Goal: Transaction & Acquisition: Purchase product/service

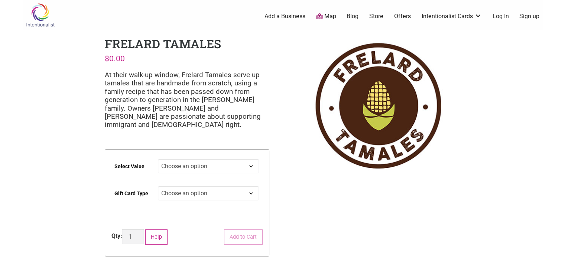
click at [257, 166] on select "Choose an option $25 $50 $100 $200 $500" at bounding box center [208, 166] width 101 height 14
click at [158, 159] on select "Choose an option $25 $50 $100 $200 $500" at bounding box center [208, 166] width 101 height 14
select select "$100"
click at [253, 194] on select "Choose an option Physical" at bounding box center [208, 193] width 101 height 14
click at [158, 186] on select "Choose an option Physical" at bounding box center [208, 193] width 101 height 14
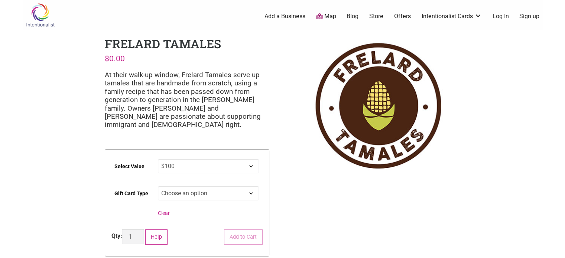
click at [251, 193] on select "Choose an option Physical" at bounding box center [208, 193] width 101 height 14
select select "Physical"
click at [158, 186] on select "Choose an option Physical" at bounding box center [208, 193] width 101 height 14
select select "$100"
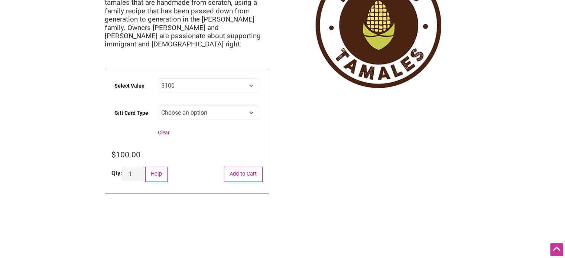
scroll to position [81, 0]
click at [166, 132] on link "Clear" at bounding box center [164, 132] width 12 height 6
select select
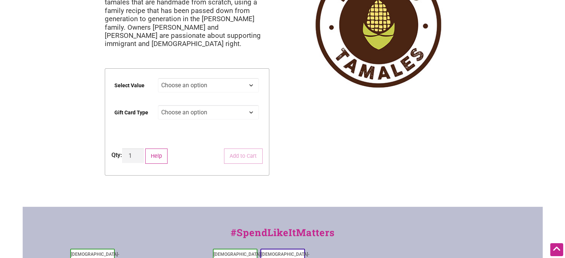
click at [256, 82] on select "Choose an option $25 $50 $100 $200 $500" at bounding box center [208, 85] width 101 height 14
click at [158, 78] on select "Choose an option $25 $50 $100 $200 $500" at bounding box center [208, 85] width 101 height 14
select select "$100"
click at [253, 113] on select "Choose an option Physical" at bounding box center [208, 112] width 101 height 14
select select "Physical"
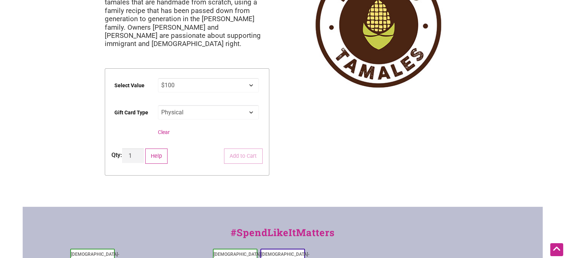
click at [158, 105] on select "Choose an option Physical" at bounding box center [208, 112] width 101 height 14
select select "$100"
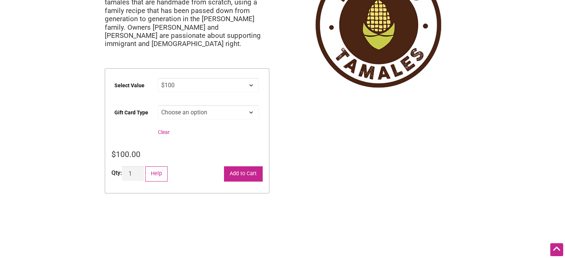
click at [247, 174] on button "Add to Cart" at bounding box center [243, 173] width 39 height 15
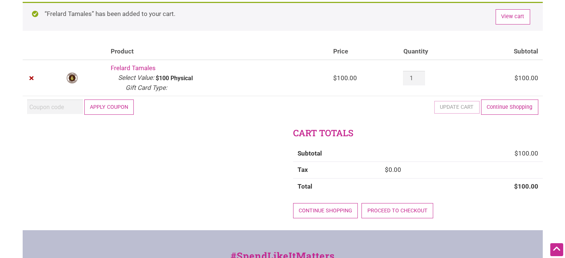
scroll to position [49, 0]
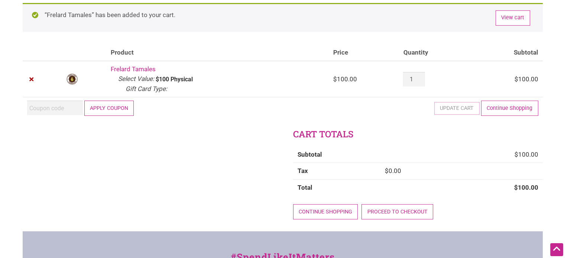
click at [115, 108] on button "Apply coupon" at bounding box center [109, 108] width 50 height 15
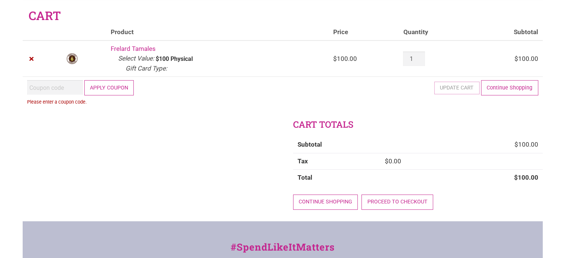
scroll to position [25, 0]
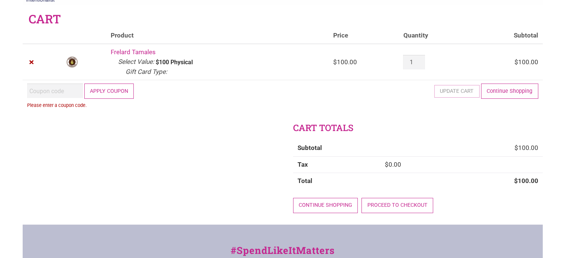
click at [36, 92] on input "Coupon:" at bounding box center [55, 91] width 56 height 14
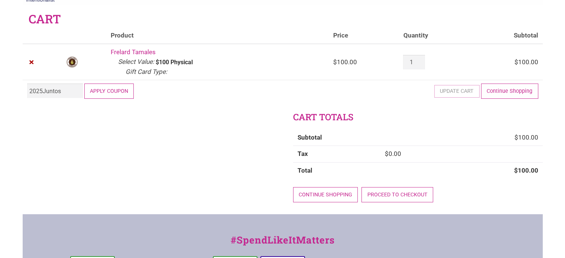
type input "2025Juntos"
click at [118, 88] on button "Apply coupon" at bounding box center [109, 91] width 50 height 15
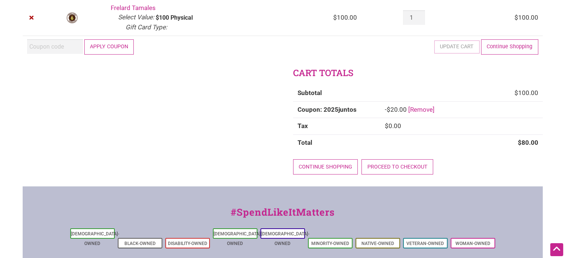
scroll to position [107, 0]
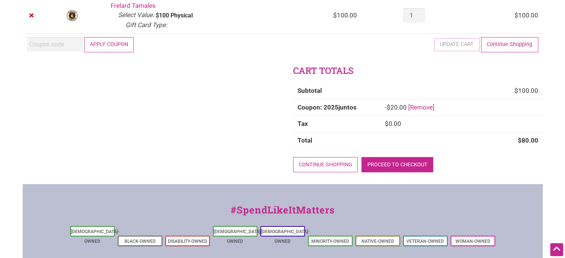
click at [400, 165] on link "Proceed to checkout" at bounding box center [397, 164] width 72 height 15
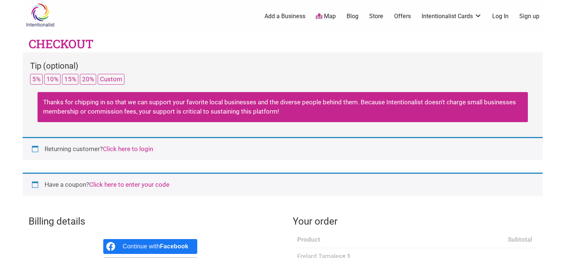
select select "WA"
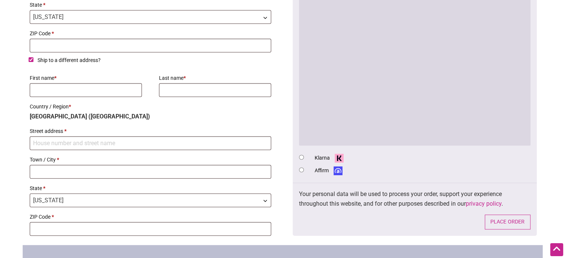
scroll to position [430, 0]
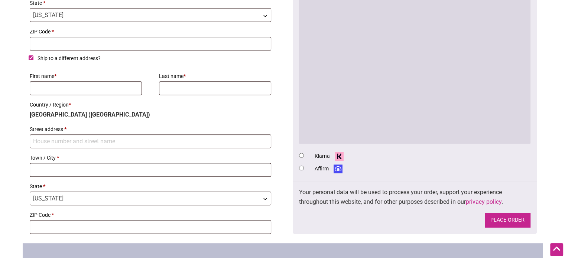
click at [510, 219] on button "Place order" at bounding box center [508, 220] width 46 height 15
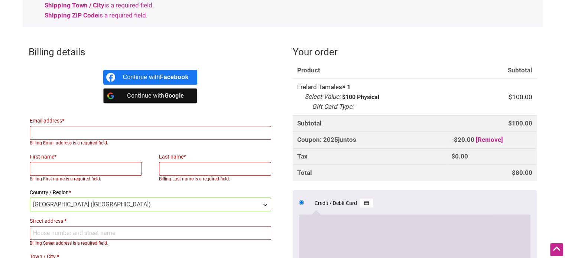
scroll to position [308, 0]
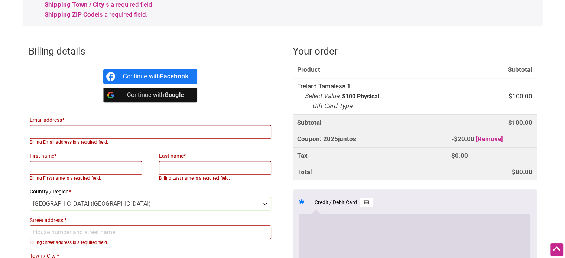
click at [45, 131] on input "Email address *" at bounding box center [151, 132] width 242 height 14
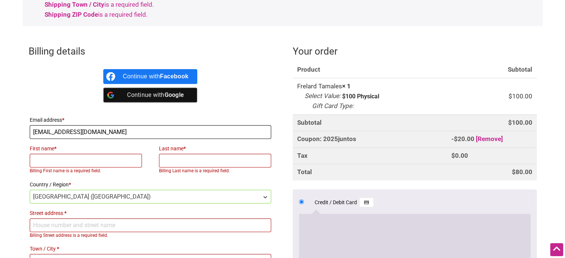
type input "marvhinz@gmail.com"
click at [51, 160] on input "First name *" at bounding box center [86, 161] width 113 height 14
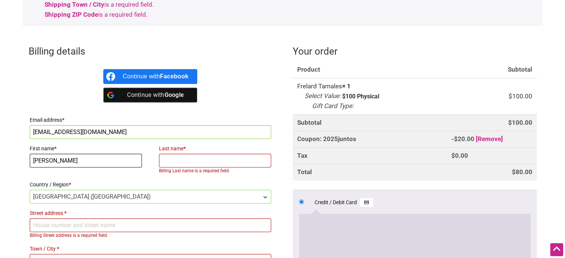
type input "Marvin"
click at [175, 162] on input "Last name *" at bounding box center [215, 161] width 113 height 14
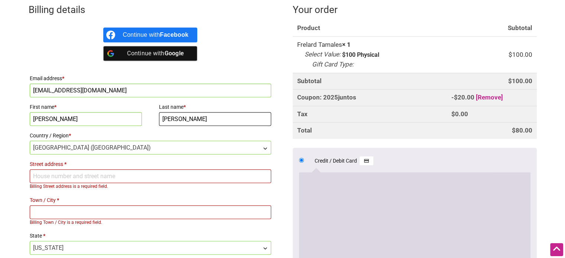
scroll to position [350, 0]
type input "Hinz"
click at [46, 174] on input "Street address *" at bounding box center [151, 176] width 242 height 14
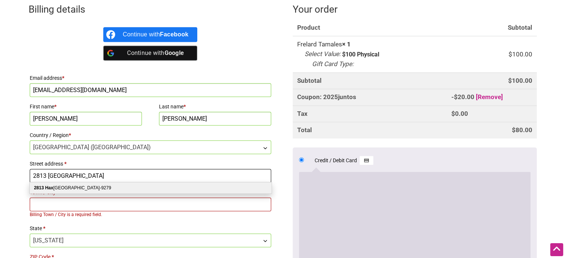
type input "2813 Haxton"
click at [116, 187] on div "2813 Hax ton Way Bellingham WA 98226-9279" at bounding box center [151, 187] width 242 height 11
select select "US"
type input "[STREET_ADDRESS][PERSON_NAME]"
type input "Bellingham"
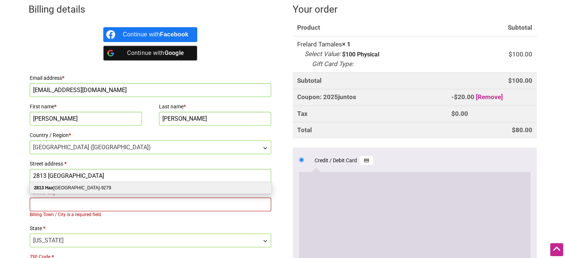
type input "98226-9279"
select select "WA"
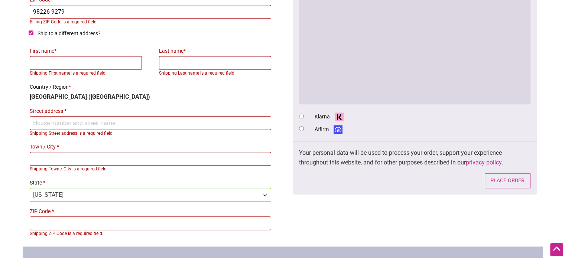
scroll to position [606, 0]
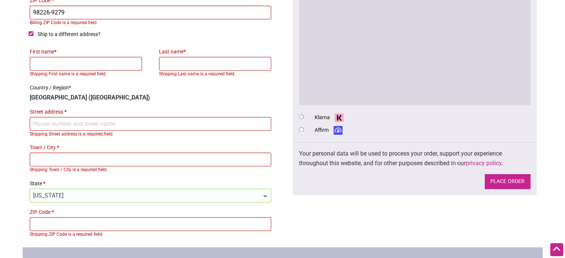
click at [506, 182] on button "Place order" at bounding box center [508, 181] width 46 height 15
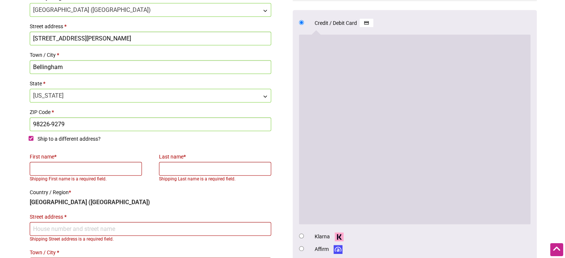
scroll to position [425, 0]
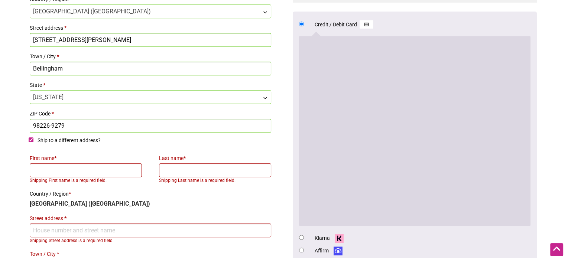
click at [51, 171] on input "First name *" at bounding box center [86, 170] width 113 height 14
type input "Marvin"
click at [178, 171] on input "Last name *" at bounding box center [215, 170] width 113 height 14
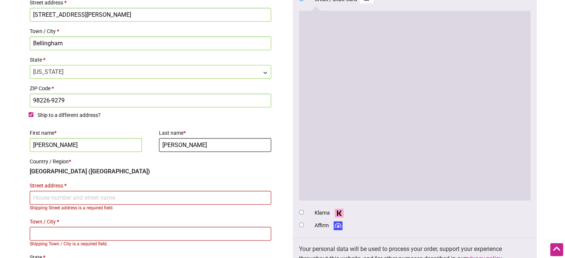
scroll to position [453, 0]
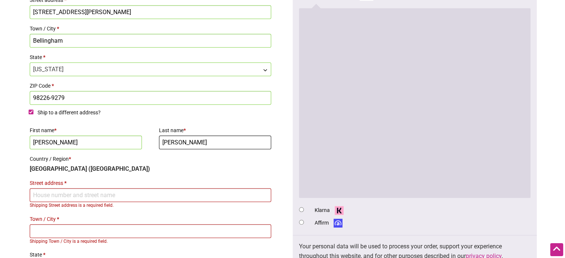
type input "Hinz"
click at [45, 195] on input "Street address *" at bounding box center [151, 195] width 242 height 14
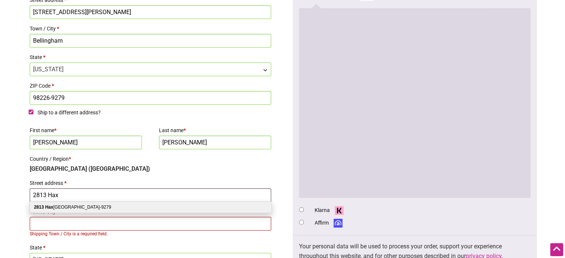
click at [116, 207] on div "2813 Hax ton Way Bellingham WA 98226-9279" at bounding box center [151, 207] width 242 height 11
type input "2813 Haxton Way"
type input "Bellingham"
type input "98226-9279"
select select "WA"
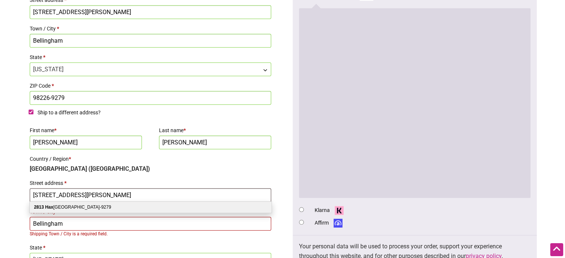
select select "WA"
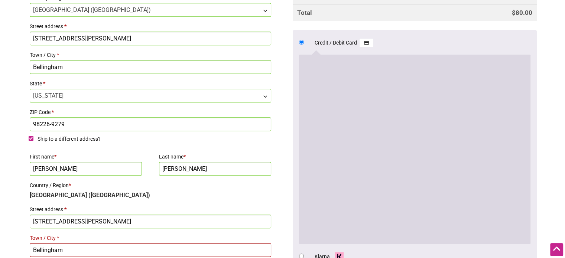
scroll to position [426, 0]
click at [33, 138] on input "Ship to a different address?" at bounding box center [31, 138] width 5 height 5
checkbox input "false"
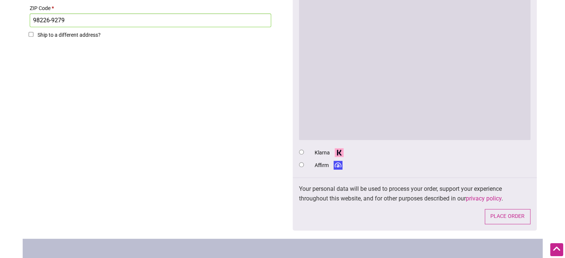
scroll to position [530, 0]
click at [507, 217] on button "Place order" at bounding box center [508, 216] width 46 height 15
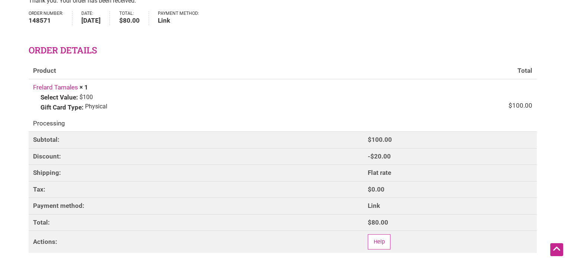
click at [474, 229] on td "$ 80.00" at bounding box center [449, 222] width 173 height 17
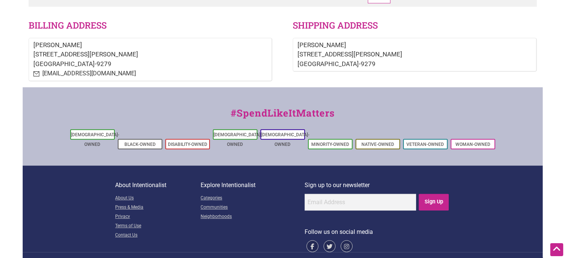
scroll to position [313, 0]
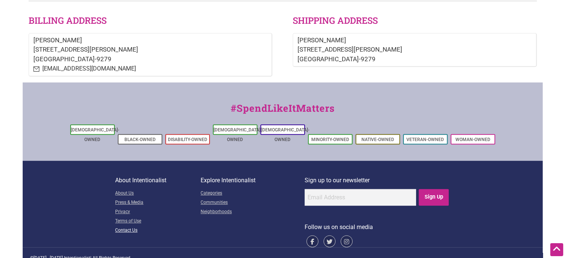
click at [131, 226] on link "Contact Us" at bounding box center [157, 230] width 85 height 9
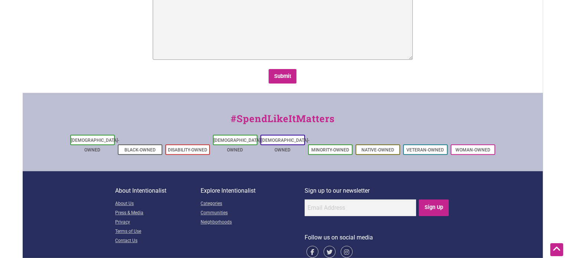
scroll to position [217, 0]
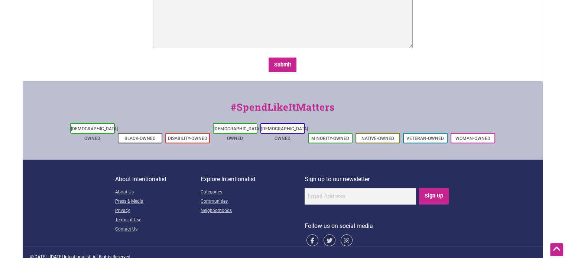
click at [454, 116] on div "#SpendLikeItMatters" at bounding box center [283, 111] width 520 height 22
click at [122, 188] on link "About Us" at bounding box center [157, 192] width 85 height 9
